Goal: Information Seeking & Learning: Learn about a topic

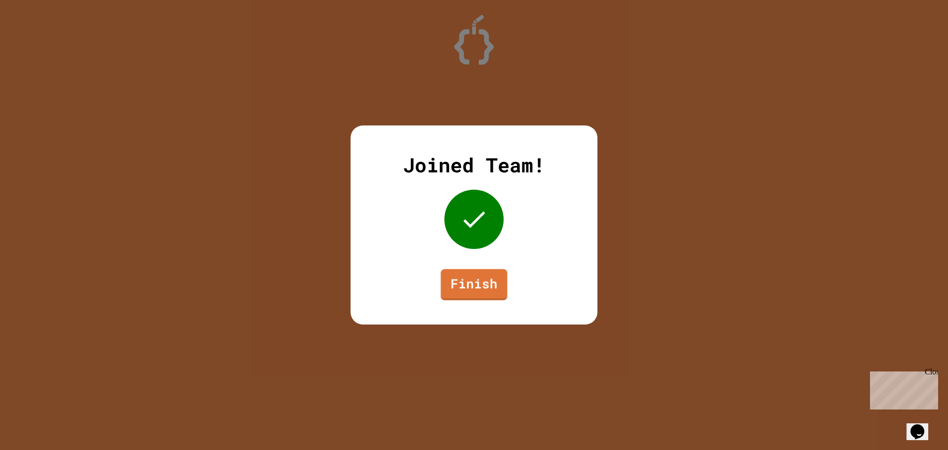
drag, startPoint x: 477, startPoint y: 348, endPoint x: 487, endPoint y: 312, distance: 37.4
click at [490, 281] on link "Finish" at bounding box center [473, 283] width 67 height 33
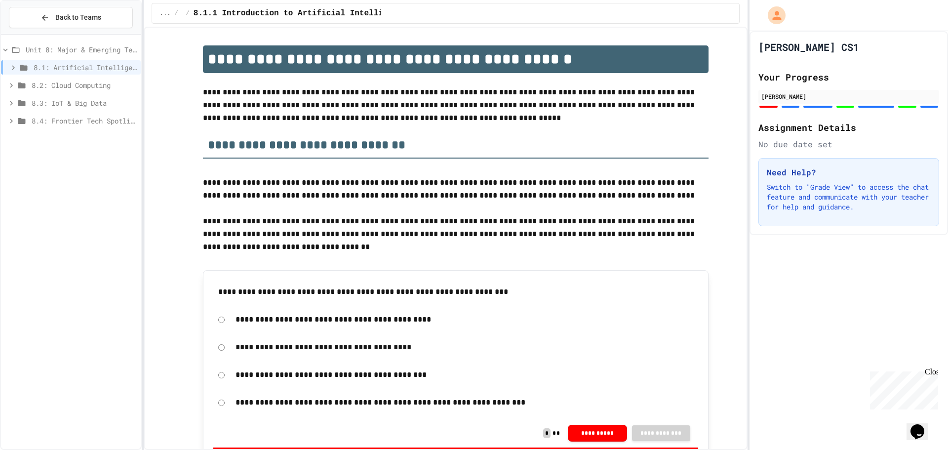
click at [105, 122] on span "8.4: Frontier Tech Spotlight" at bounding box center [84, 121] width 105 height 10
click at [102, 173] on span "8.4.3 Exit Activity - Future Tech Challenge" at bounding box center [87, 174] width 100 height 10
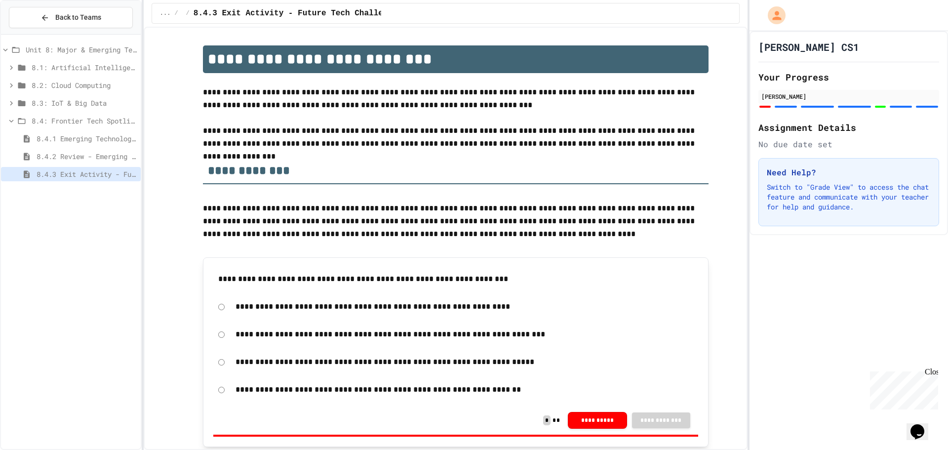
drag, startPoint x: 97, startPoint y: 119, endPoint x: 93, endPoint y: 112, distance: 8.8
click at [97, 119] on span "8.4: Frontier Tech Spotlight" at bounding box center [84, 121] width 105 height 10
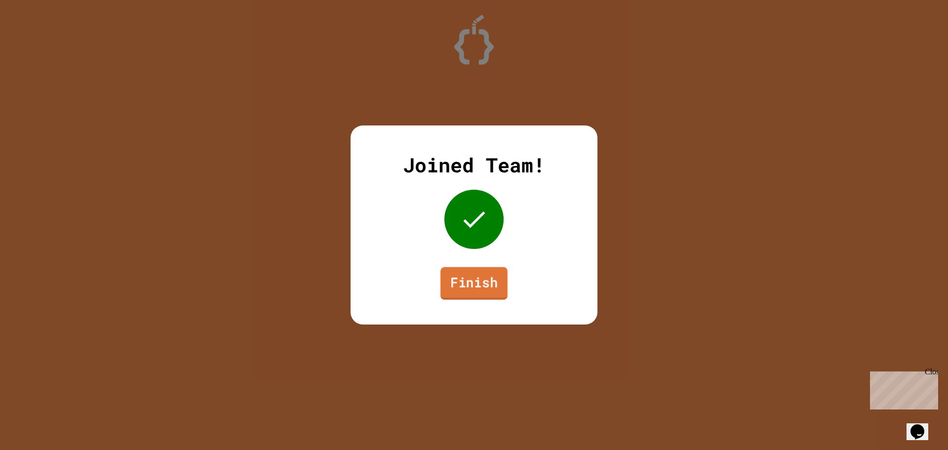
click at [487, 276] on link "Finish" at bounding box center [473, 283] width 67 height 33
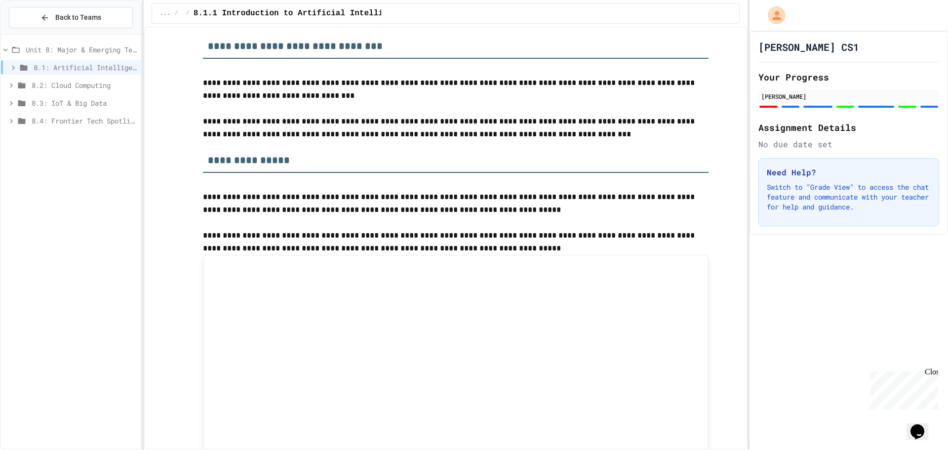
scroll to position [889, 0]
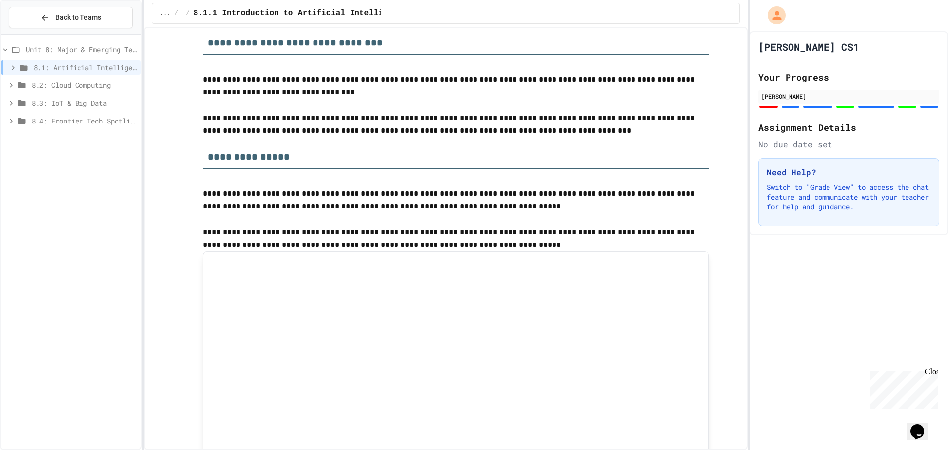
drag, startPoint x: 194, startPoint y: 199, endPoint x: 187, endPoint y: 224, distance: 25.2
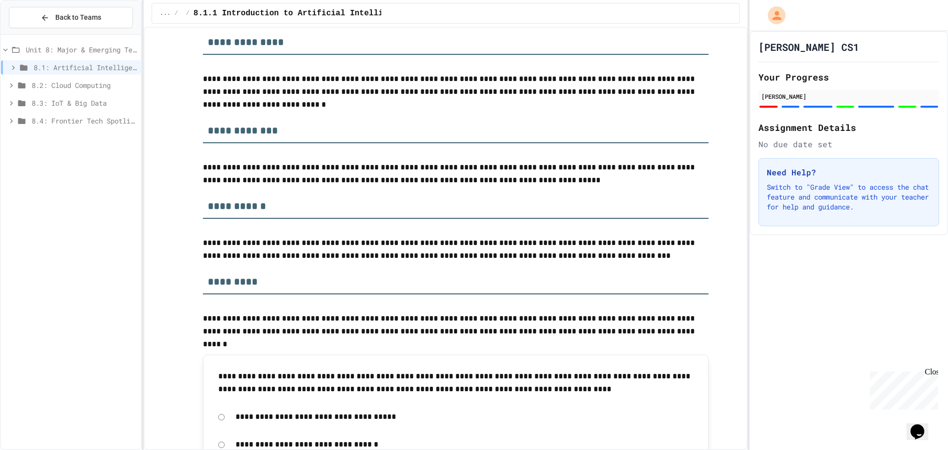
scroll to position [3487, 0]
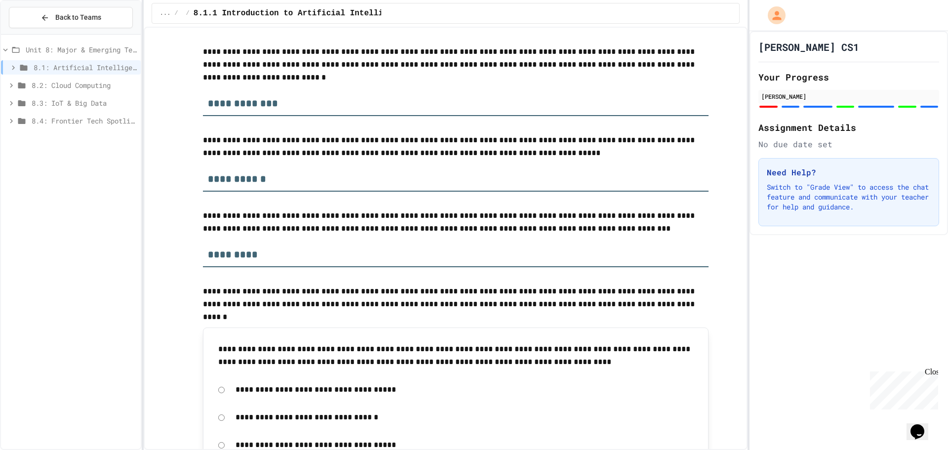
click at [76, 83] on span "8.2: Cloud Computing" at bounding box center [84, 85] width 105 height 10
click at [60, 98] on div at bounding box center [474, 225] width 948 height 450
click at [60, 98] on span "8.2.1 Cloud Computing: Transforming the Digital World" at bounding box center [87, 103] width 100 height 10
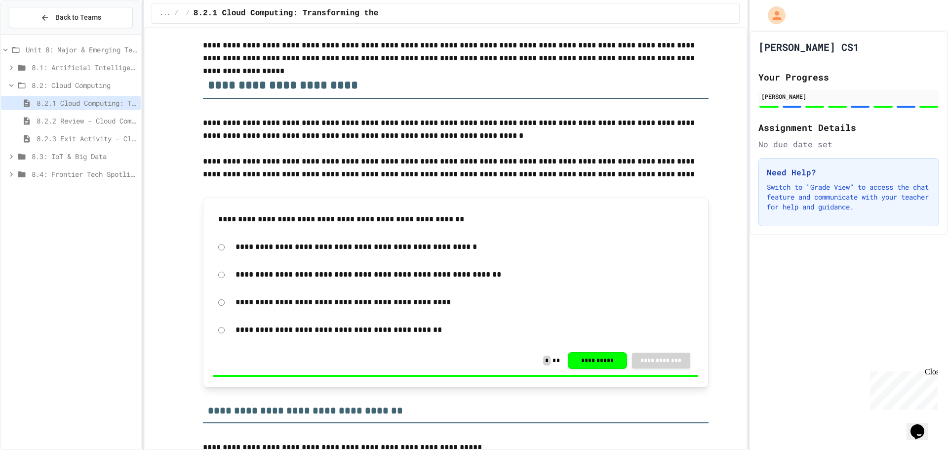
scroll to position [99, 0]
click at [80, 66] on span "8.1: Artificial Intelligence Basics" at bounding box center [84, 67] width 105 height 10
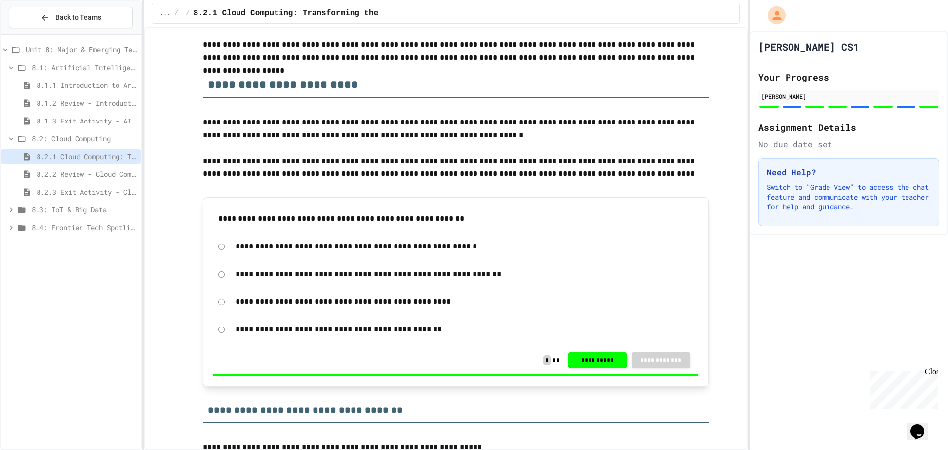
click at [94, 81] on span "8.1.1 Introduction to Artificial Intelligence" at bounding box center [87, 85] width 100 height 10
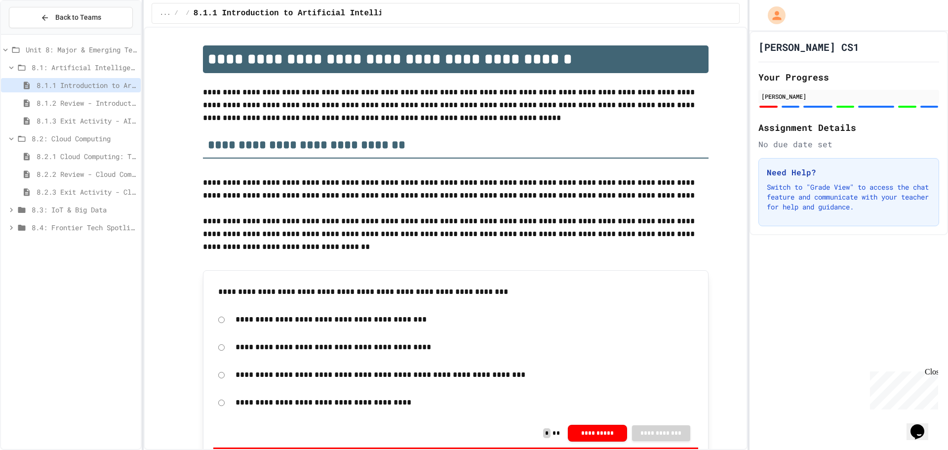
click at [95, 97] on div "8.1.2 Review - Introduction to Artificial Intelligence" at bounding box center [71, 103] width 140 height 14
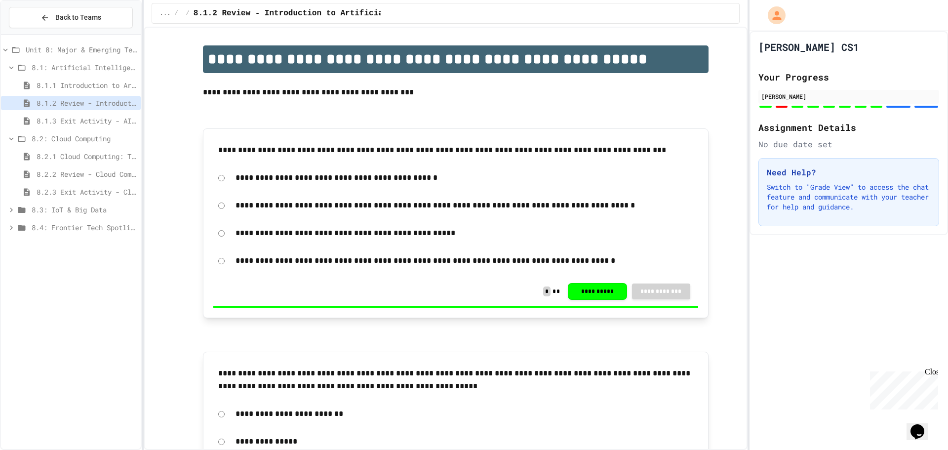
click at [87, 120] on span "8.1.3 Exit Activity - AI Detective" at bounding box center [87, 121] width 100 height 10
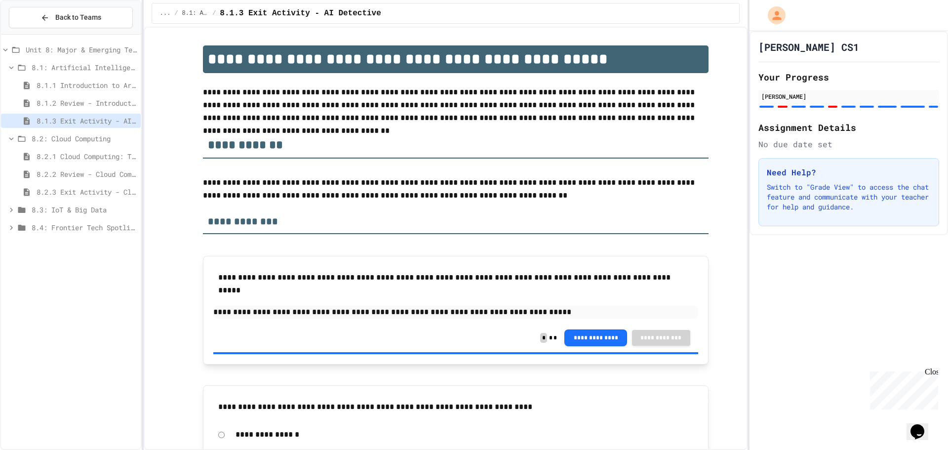
click at [42, 63] on span "8.1: Artificial Intelligence Basics" at bounding box center [84, 67] width 105 height 10
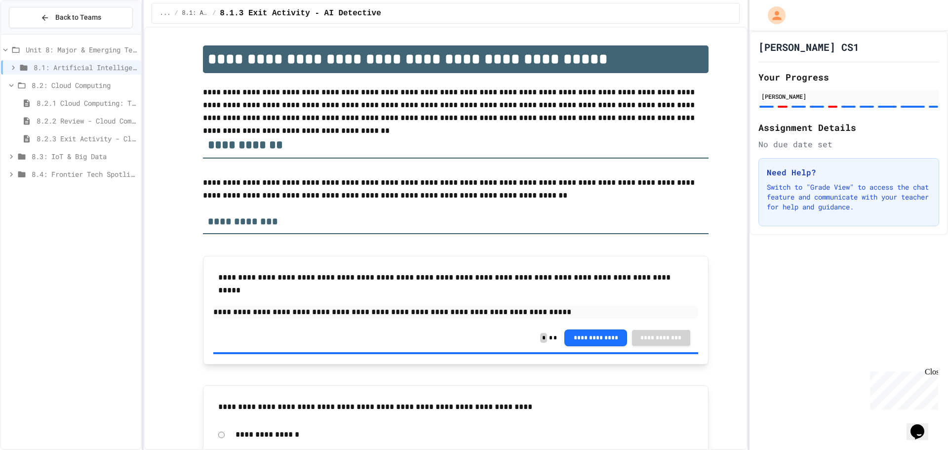
click at [44, 44] on span "Unit 8: Major & Emerging Technologies" at bounding box center [81, 49] width 111 height 10
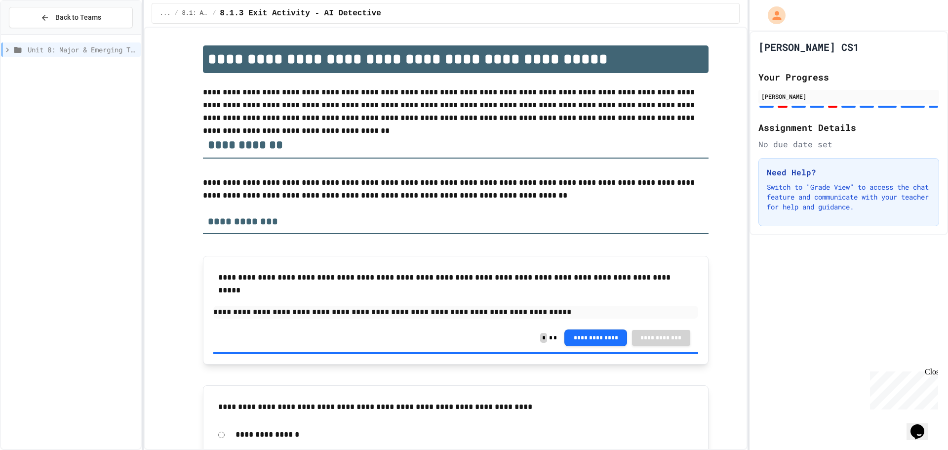
click at [47, 50] on span "Unit 8: Major & Emerging Technologies" at bounding box center [82, 49] width 109 height 10
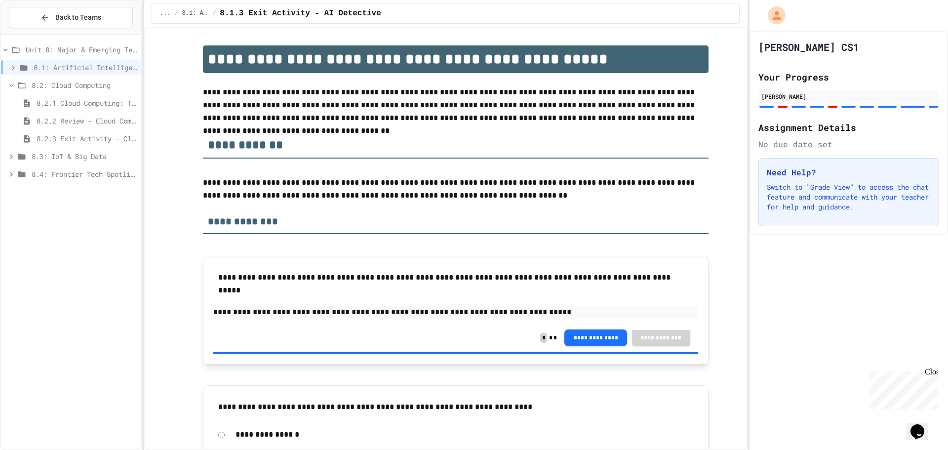
click at [51, 96] on div "8.2.1 Cloud Computing: Transforming the Digital World" at bounding box center [71, 103] width 140 height 14
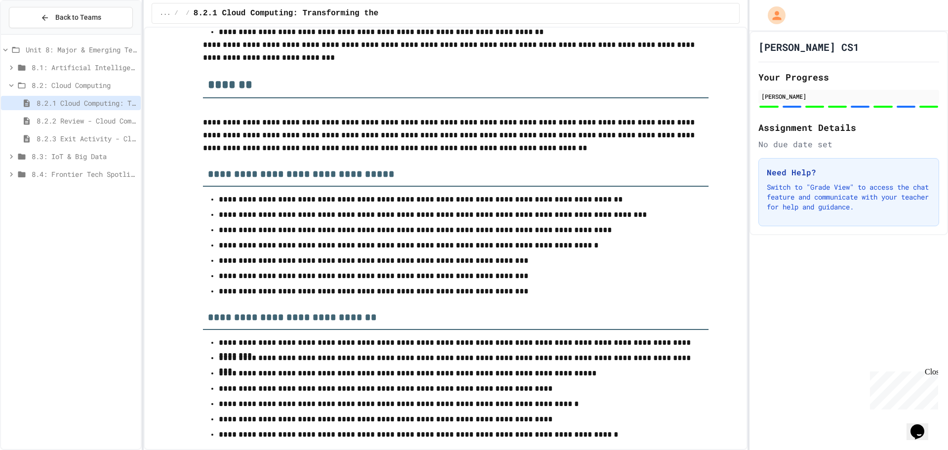
scroll to position [4615, 0]
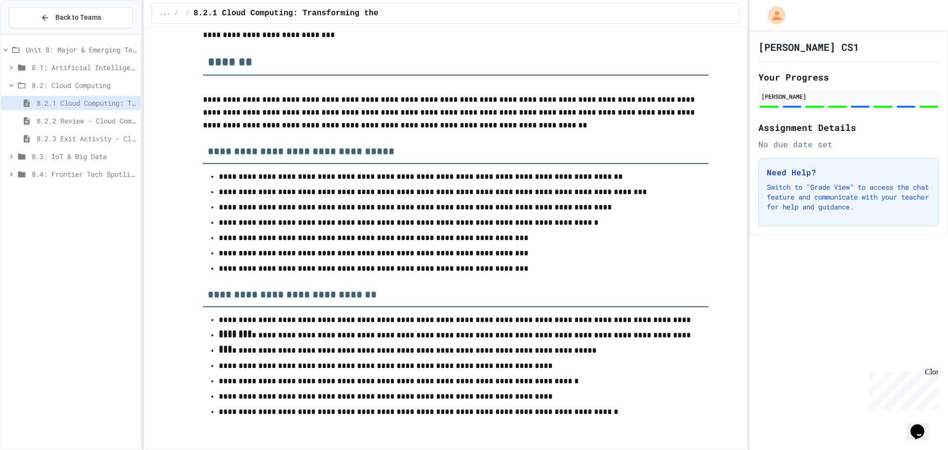
click at [80, 159] on span "8.3: IoT & Big Data" at bounding box center [84, 156] width 105 height 10
click at [82, 169] on span "8.3.1 The Internet of Things and Big Data: Our Connected Digital World" at bounding box center [87, 174] width 100 height 10
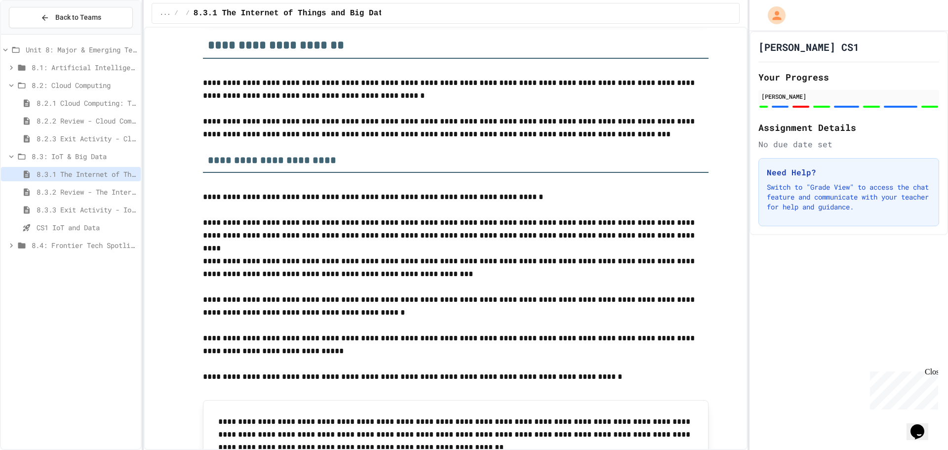
scroll to position [1313, 0]
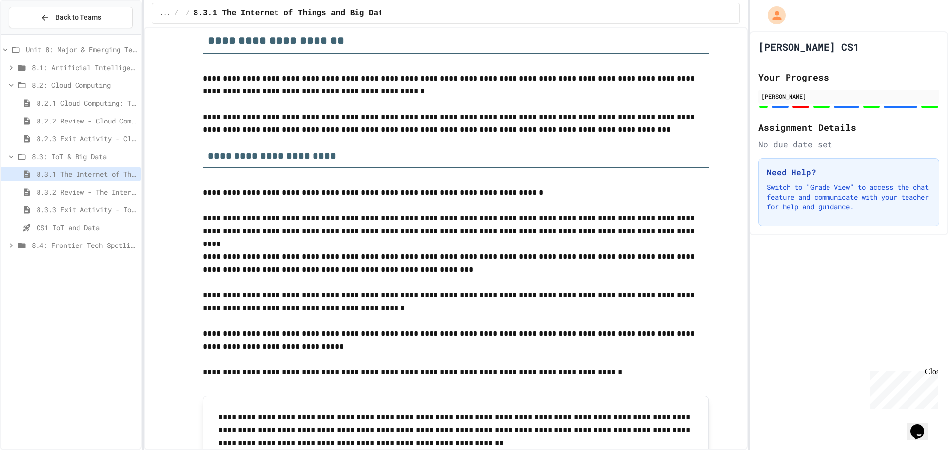
drag, startPoint x: 320, startPoint y: 235, endPoint x: 320, endPoint y: 248, distance: 13.3
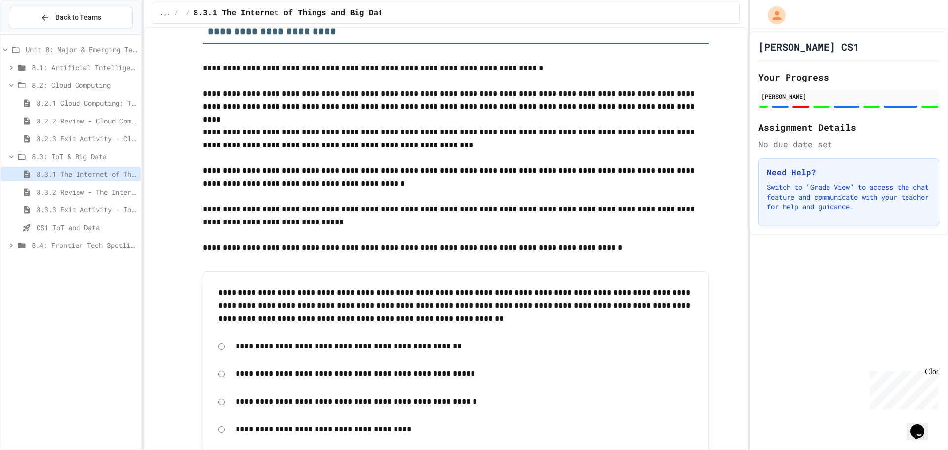
scroll to position [1461, 0]
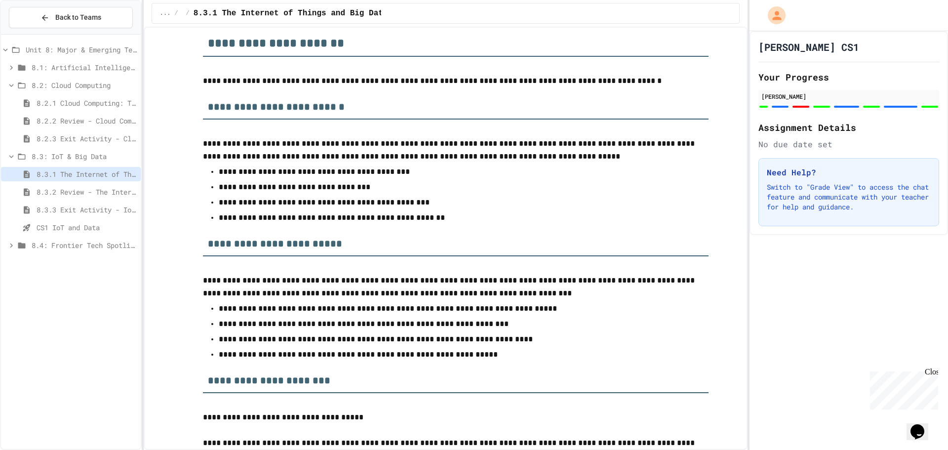
drag, startPoint x: 345, startPoint y: 138, endPoint x: 338, endPoint y: 152, distance: 15.7
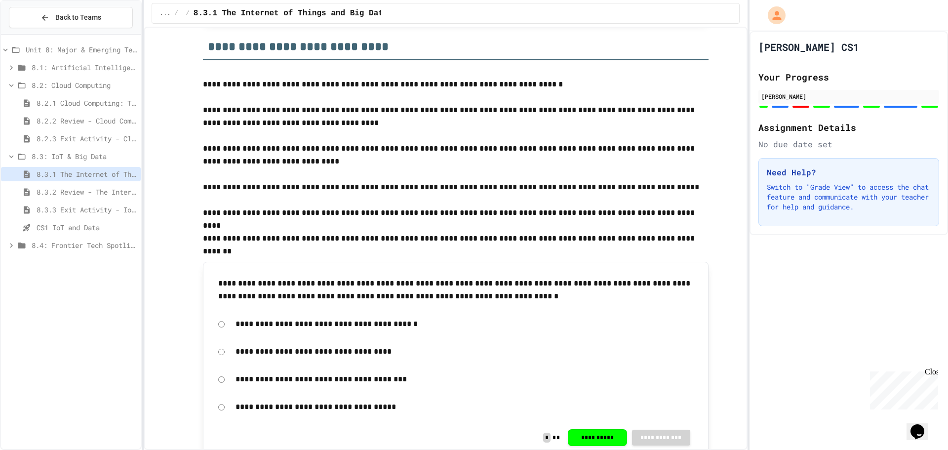
scroll to position [3414, 0]
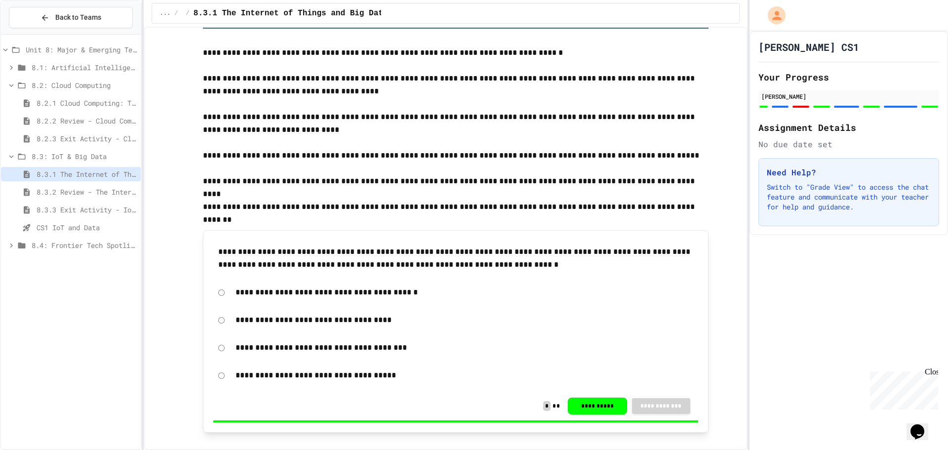
click at [104, 240] on div "8.4: Frontier Tech Spotlight" at bounding box center [71, 245] width 140 height 14
click at [105, 260] on span "8.4.1 Emerging Technologies: Shaping Our Digital Future" at bounding box center [87, 263] width 100 height 10
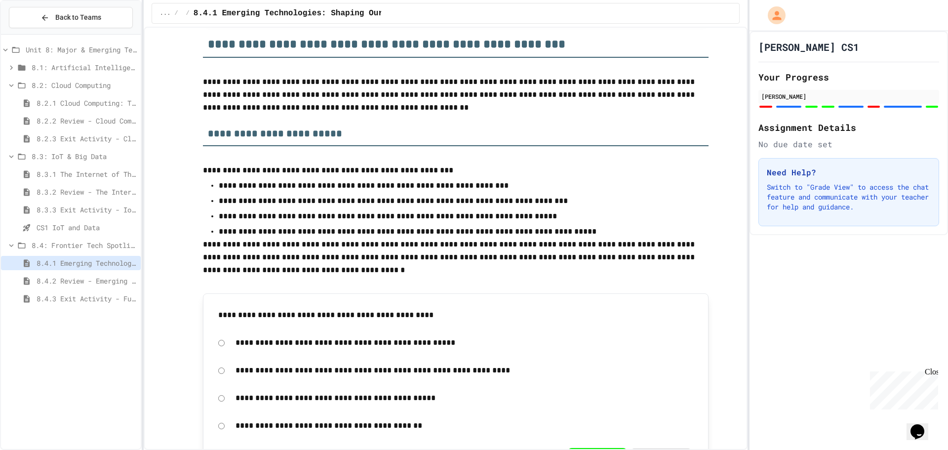
scroll to position [915, 0]
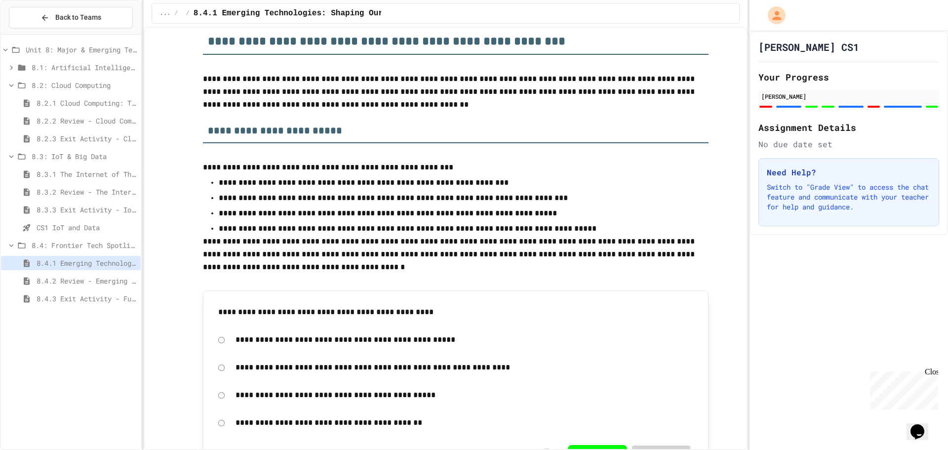
drag, startPoint x: 560, startPoint y: 152, endPoint x: 557, endPoint y: 163, distance: 12.0
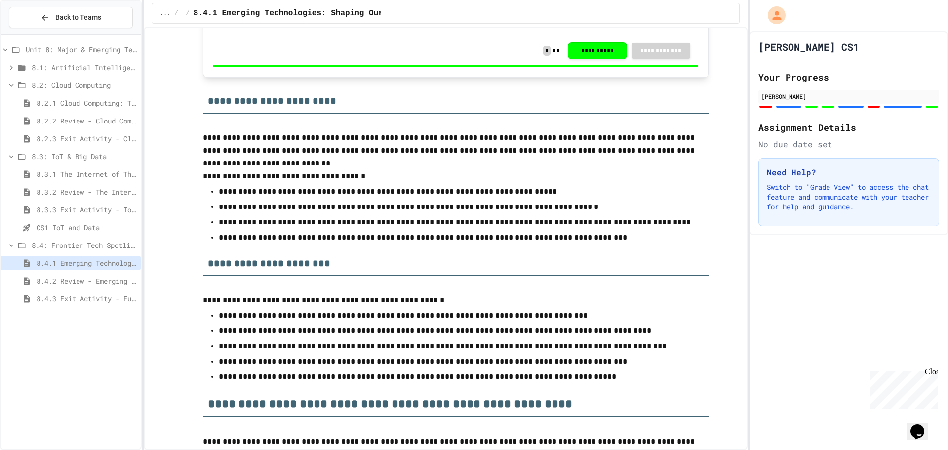
scroll to position [1508, 0]
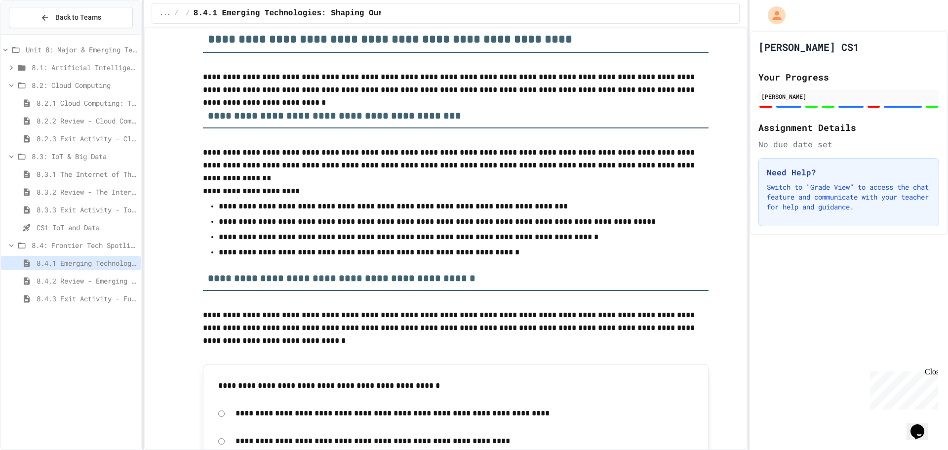
drag, startPoint x: 584, startPoint y: 215, endPoint x: 580, endPoint y: 230, distance: 15.3
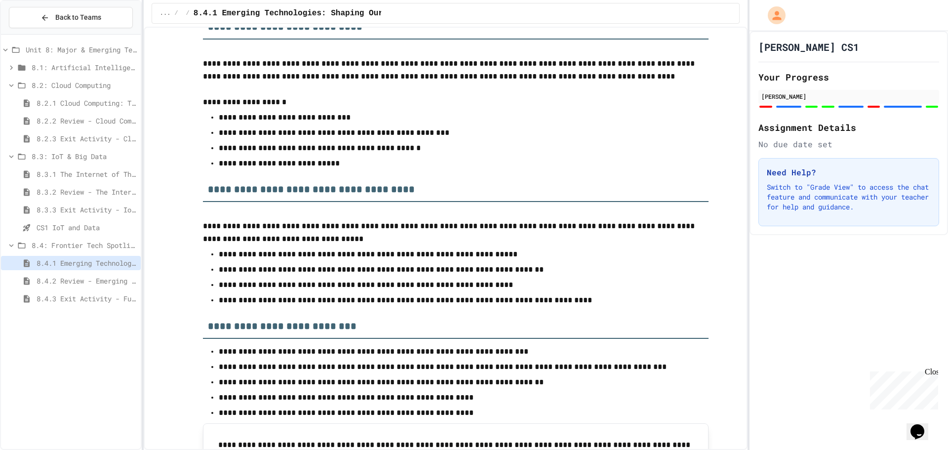
scroll to position [3302, 0]
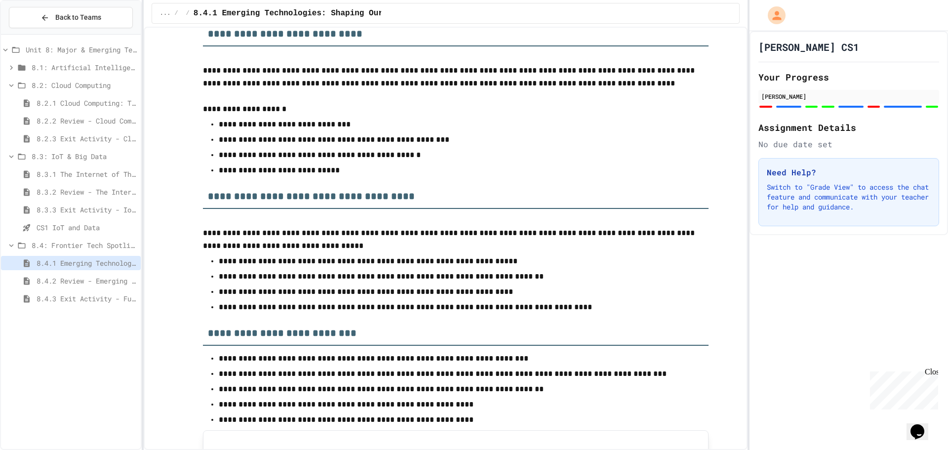
drag, startPoint x: 13, startPoint y: 154, endPoint x: 14, endPoint y: 149, distance: 5.0
click at [13, 151] on div "8.3: IoT & Big Data" at bounding box center [71, 156] width 140 height 14
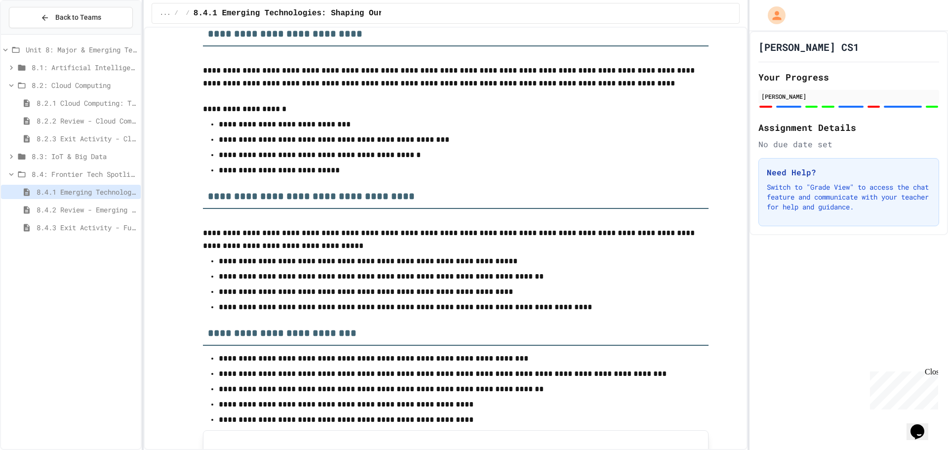
click at [29, 82] on div "8.2: Cloud Computing" at bounding box center [71, 85] width 140 height 14
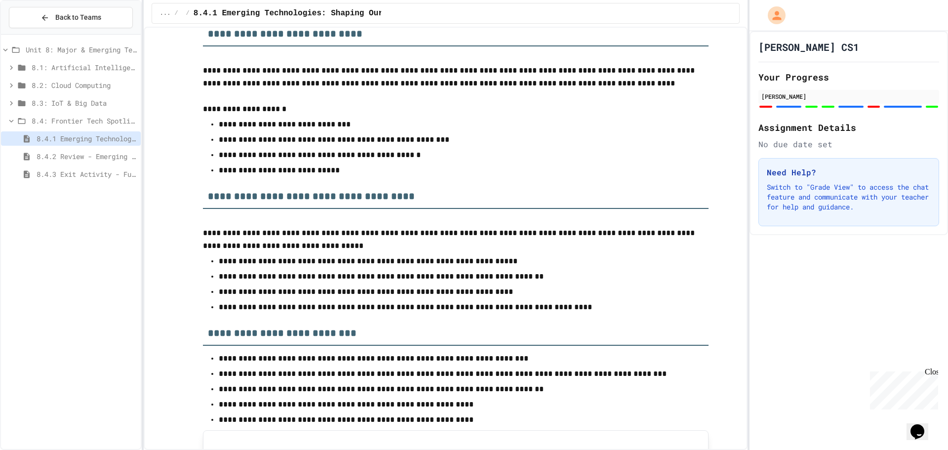
click at [47, 124] on span "8.4: Frontier Tech Spotlight" at bounding box center [84, 121] width 105 height 10
click at [75, 51] on span "Unit 8: Major & Emerging Technologies" at bounding box center [81, 49] width 111 height 10
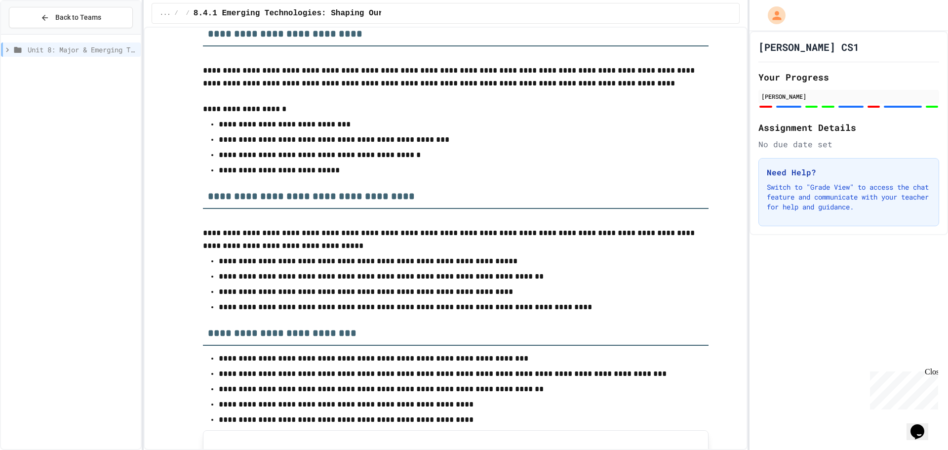
click at [105, 56] on div "Unit 8: Major & Emerging Technologies" at bounding box center [71, 49] width 140 height 14
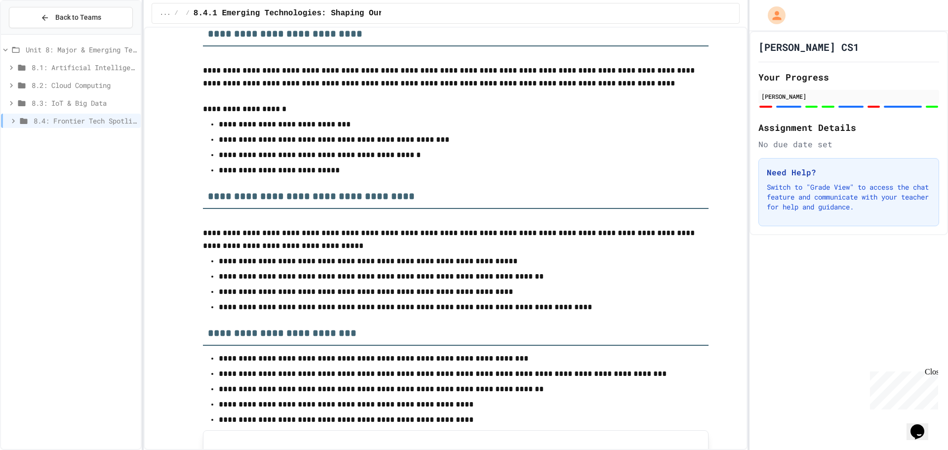
click at [23, 65] on icon at bounding box center [21, 68] width 7 height 6
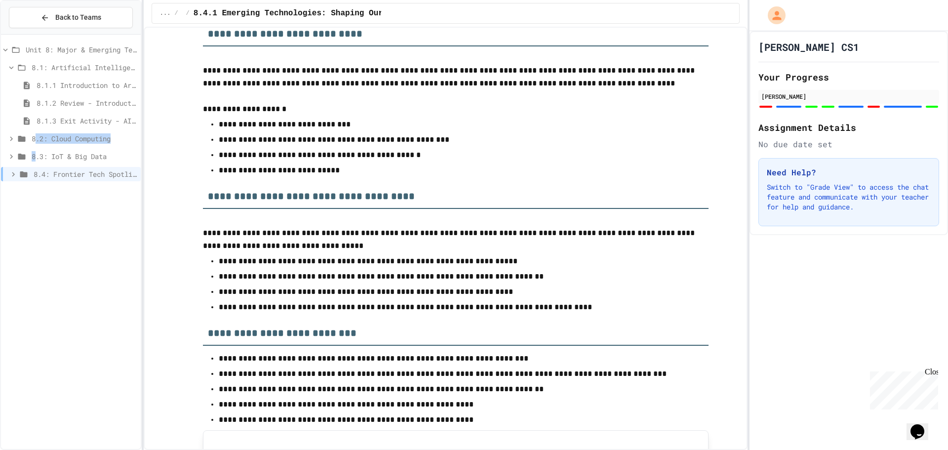
drag, startPoint x: 35, startPoint y: 144, endPoint x: 35, endPoint y: 150, distance: 5.4
click at [35, 150] on div "Unit 8: Major & Emerging Technologies 8.1: Artificial Intelligence Basics 8.1.1…" at bounding box center [71, 114] width 140 height 150
click at [17, 138] on icon at bounding box center [22, 138] width 12 height 9
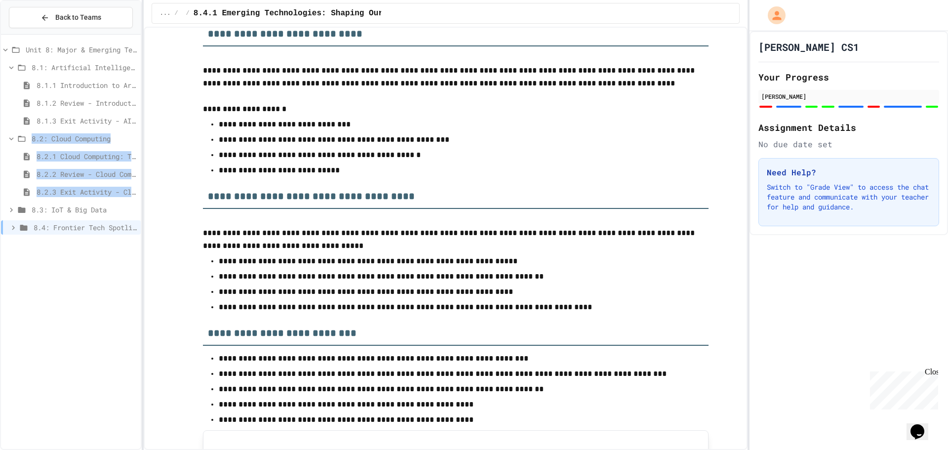
click at [12, 170] on div "8.2.2 Review - Cloud Computing" at bounding box center [71, 174] width 140 height 14
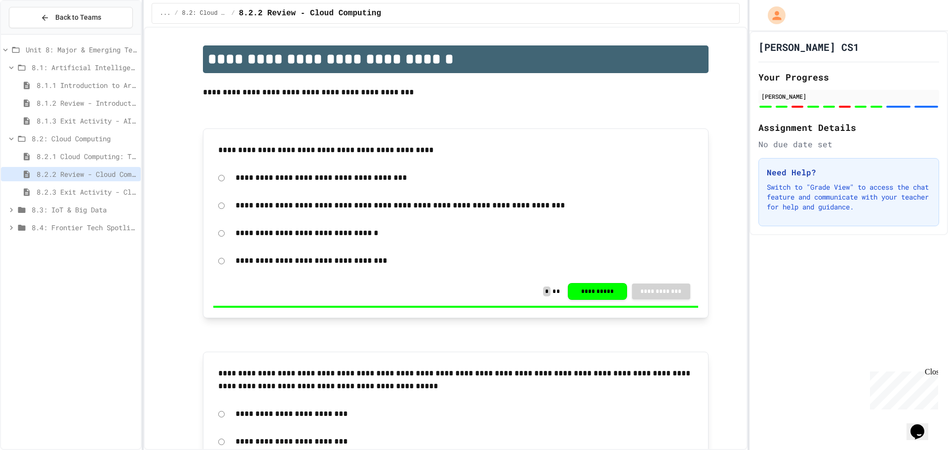
click at [56, 232] on span "8.4: Frontier Tech Spotlight" at bounding box center [84, 227] width 105 height 10
click at [64, 246] on span "8.4.1 Emerging Technologies: Shaping Our Digital Future" at bounding box center [87, 245] width 100 height 10
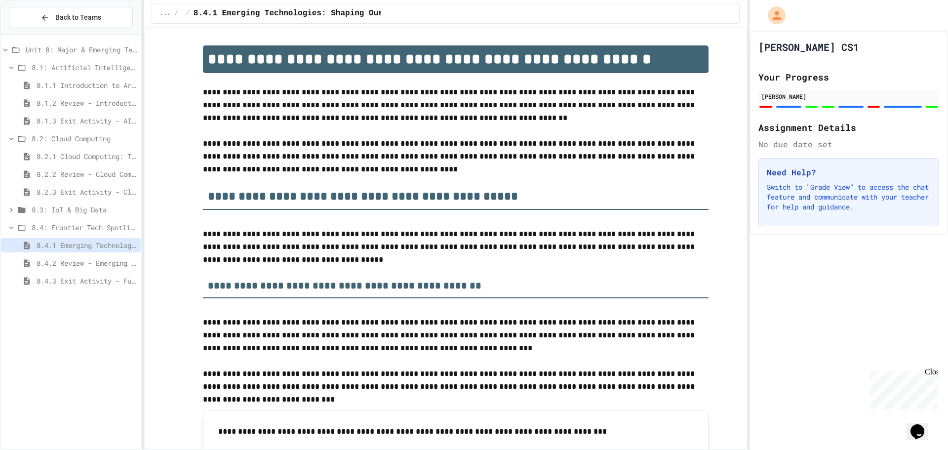
click at [64, 212] on span "8.3: IoT & Big Data" at bounding box center [84, 209] width 105 height 10
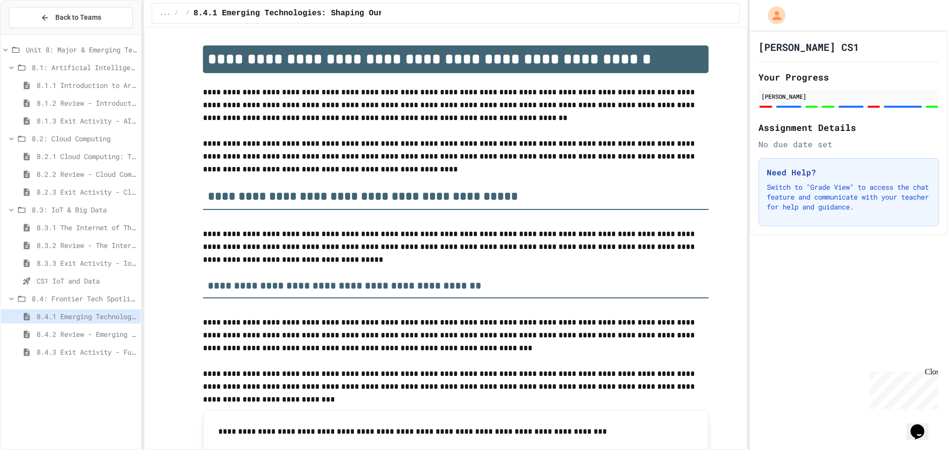
click at [51, 44] on span "Unit 8: Major & Emerging Technologies" at bounding box center [81, 49] width 111 height 10
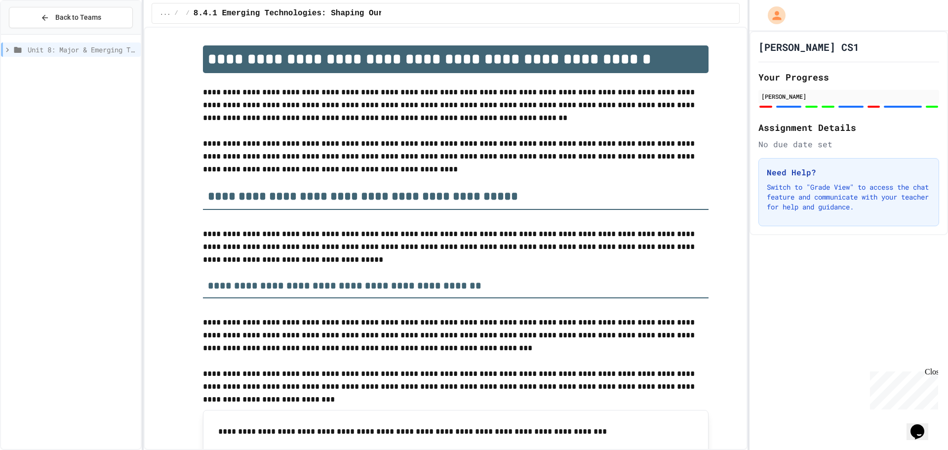
click at [51, 44] on span "Unit 8: Major & Emerging Technologies" at bounding box center [82, 49] width 109 height 10
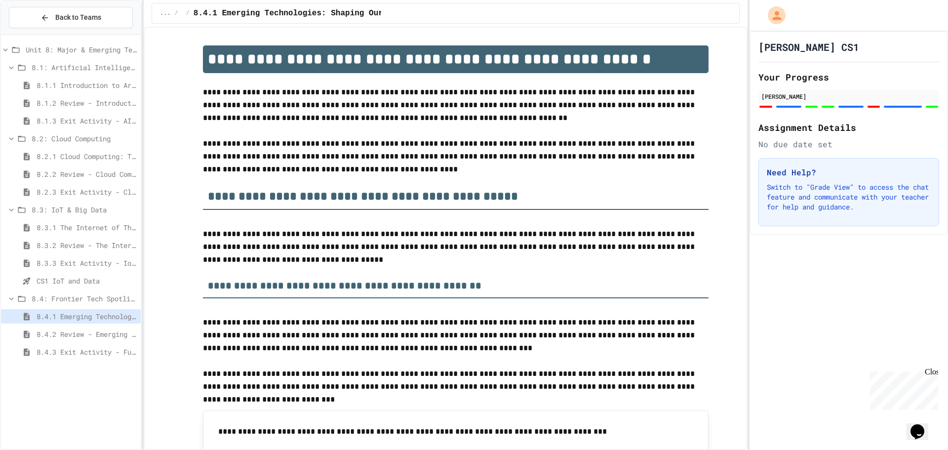
click at [11, 68] on icon at bounding box center [11, 67] width 4 height 3
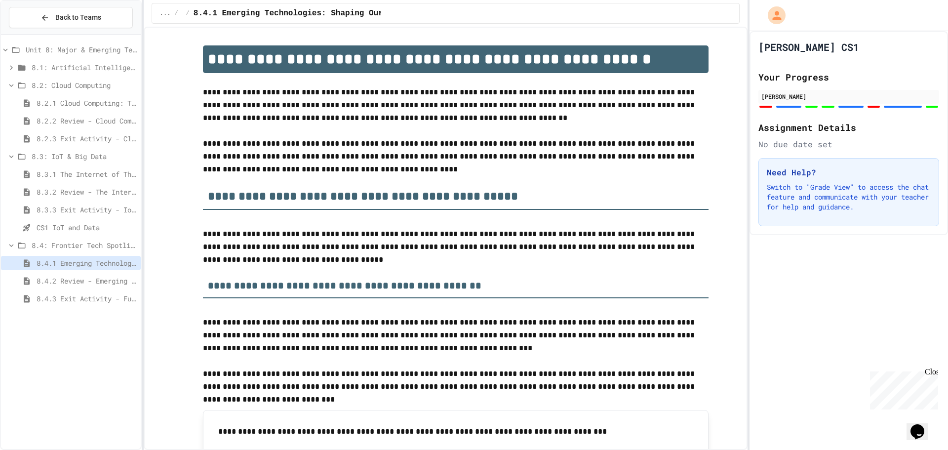
click at [21, 83] on icon at bounding box center [21, 85] width 7 height 6
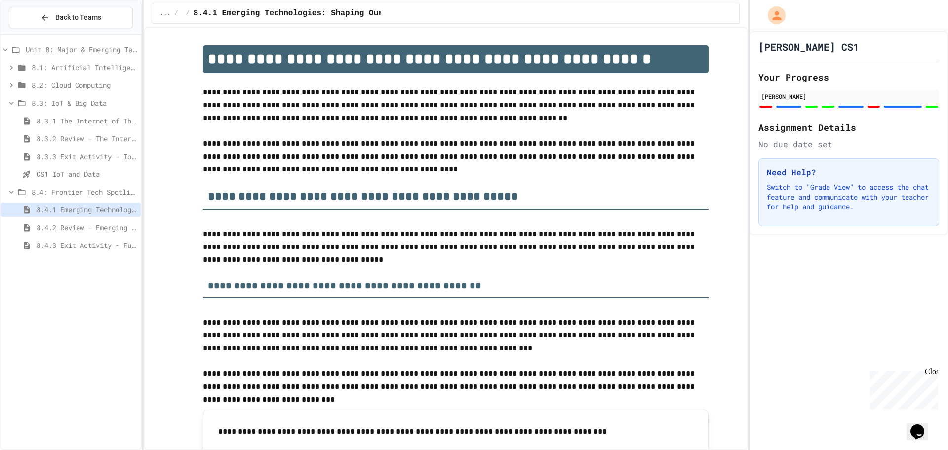
click at [20, 101] on icon at bounding box center [21, 103] width 7 height 6
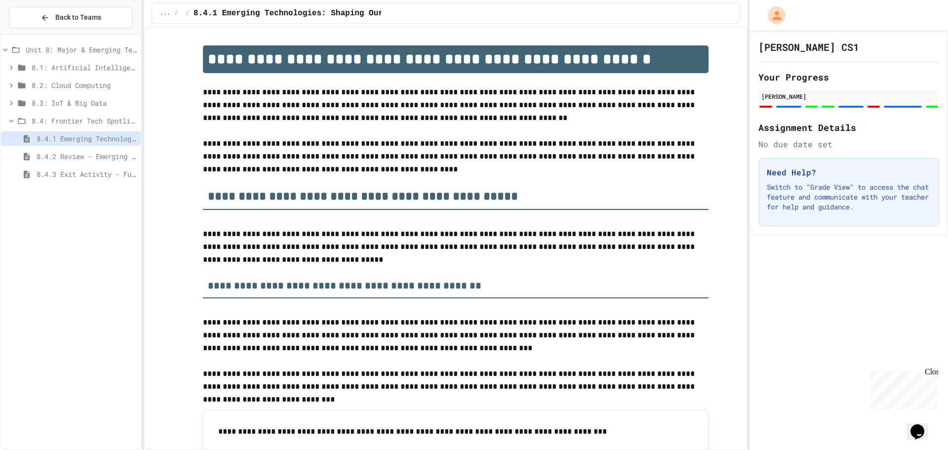
click at [20, 118] on icon at bounding box center [22, 121] width 12 height 9
click at [22, 46] on div "Unit 8: Major & Emerging Technologies" at bounding box center [71, 49] width 140 height 14
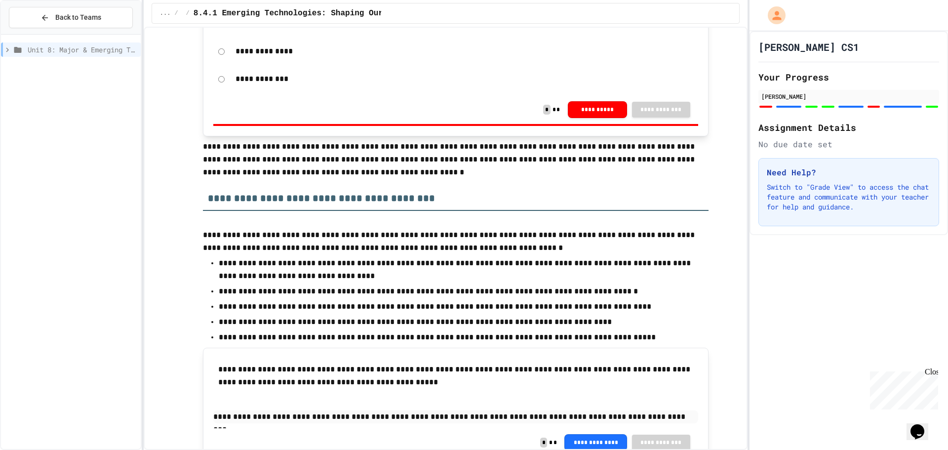
scroll to position [198, 0]
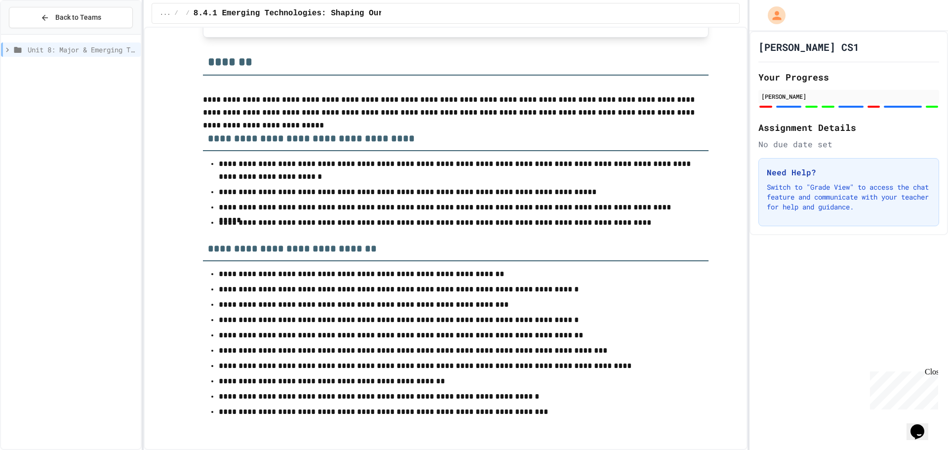
drag, startPoint x: 526, startPoint y: 267, endPoint x: 547, endPoint y: 316, distance: 53.4
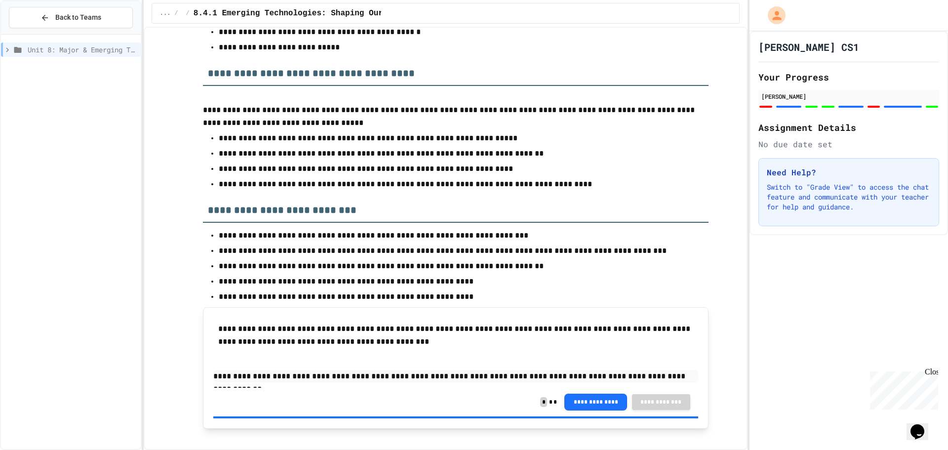
drag, startPoint x: 546, startPoint y: 277, endPoint x: 524, endPoint y: 221, distance: 59.2
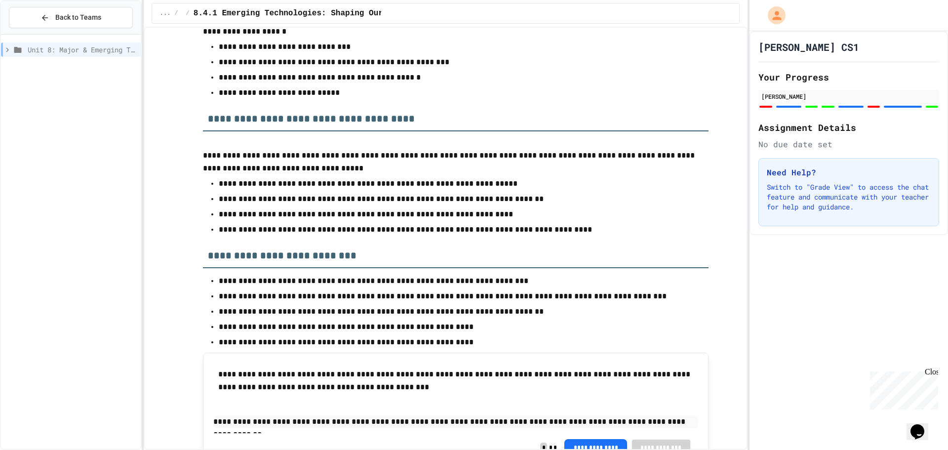
drag, startPoint x: 516, startPoint y: 253, endPoint x: 524, endPoint y: 223, distance: 30.8
